Goal: Check status

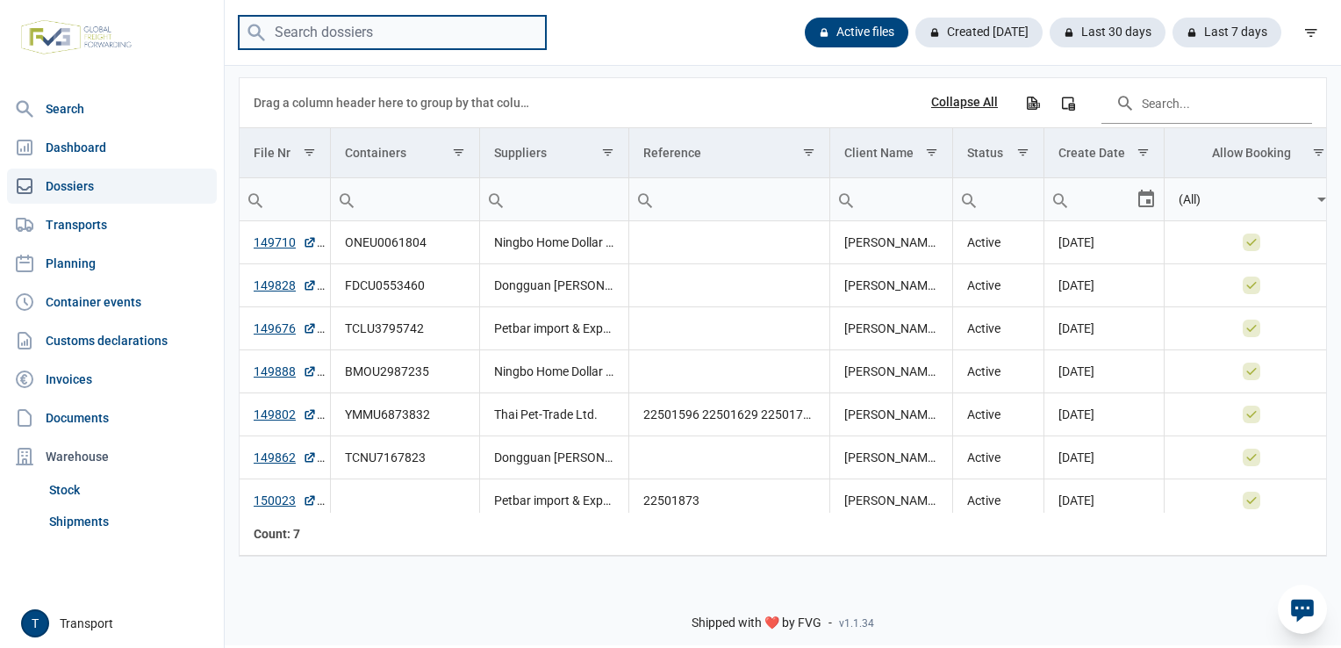
click at [414, 28] on input "search" at bounding box center [392, 33] width 307 height 34
paste input "ONEU0061804"
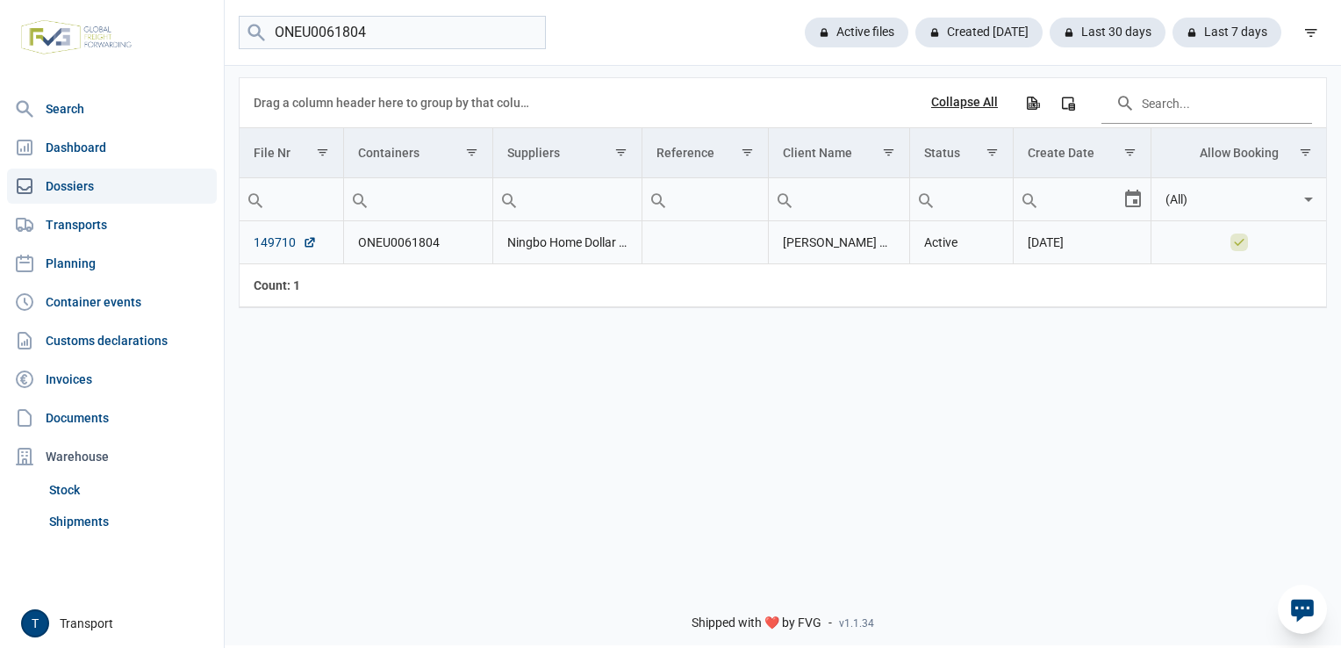
click at [277, 240] on link "149710" at bounding box center [285, 242] width 63 height 18
drag, startPoint x: 376, startPoint y: 45, endPoint x: 367, endPoint y: 39, distance: 10.7
click at [367, 39] on input "ONEU0061804" at bounding box center [392, 33] width 307 height 34
drag, startPoint x: 366, startPoint y: 39, endPoint x: 197, endPoint y: 57, distance: 170.4
click at [197, 57] on div "Search Dashboard Dossiers Transports Planning Container events Customs declarat…" at bounding box center [670, 321] width 1341 height 648
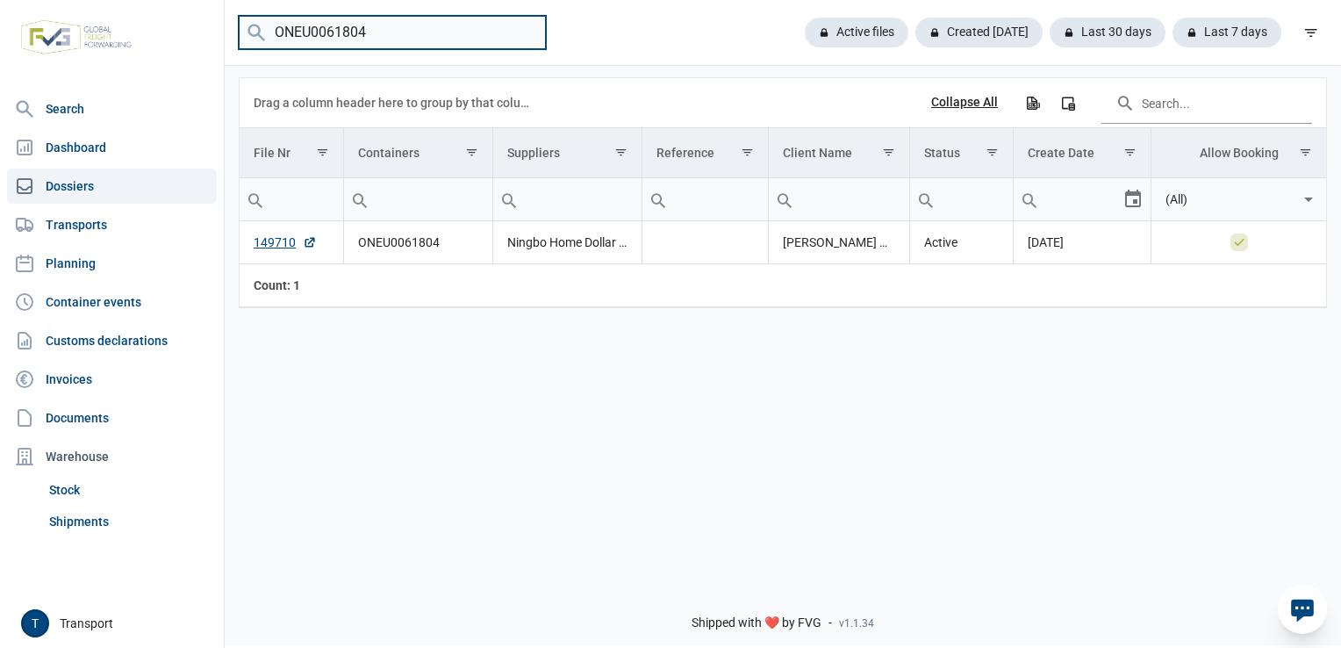
paste input "FDCU0553460"
type input "FDCU0553460"
click at [268, 239] on link "149828" at bounding box center [285, 242] width 63 height 18
